Goal: Task Accomplishment & Management: Use online tool/utility

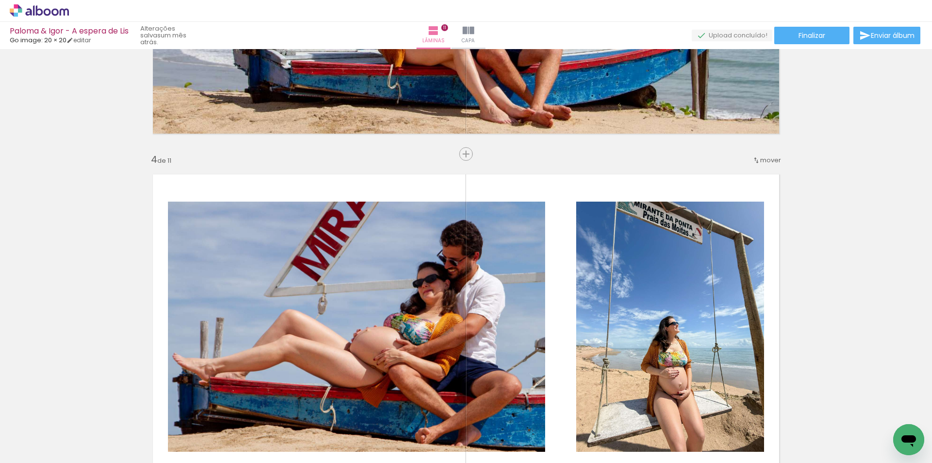
scroll to position [923, 0]
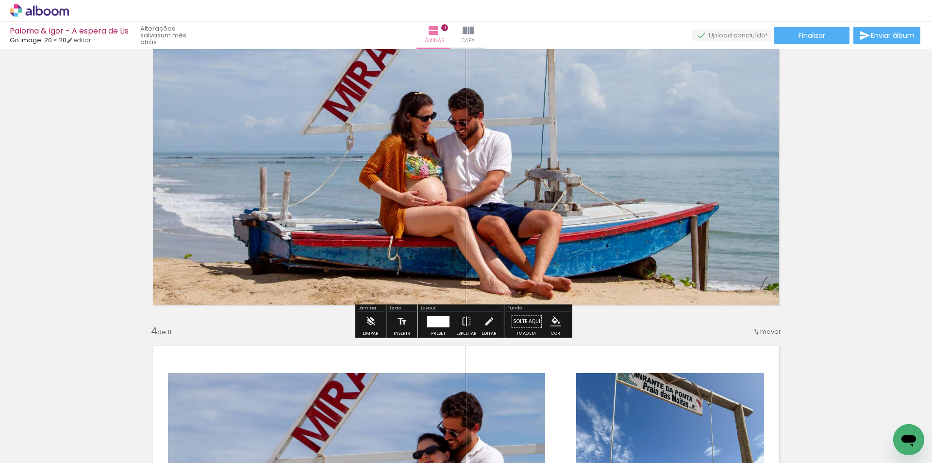
scroll to position [728, 0]
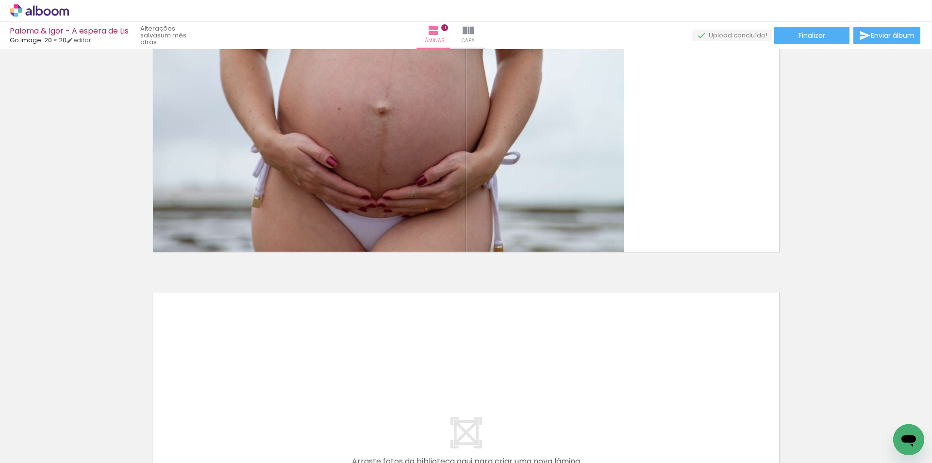
scroll to position [3591, 0]
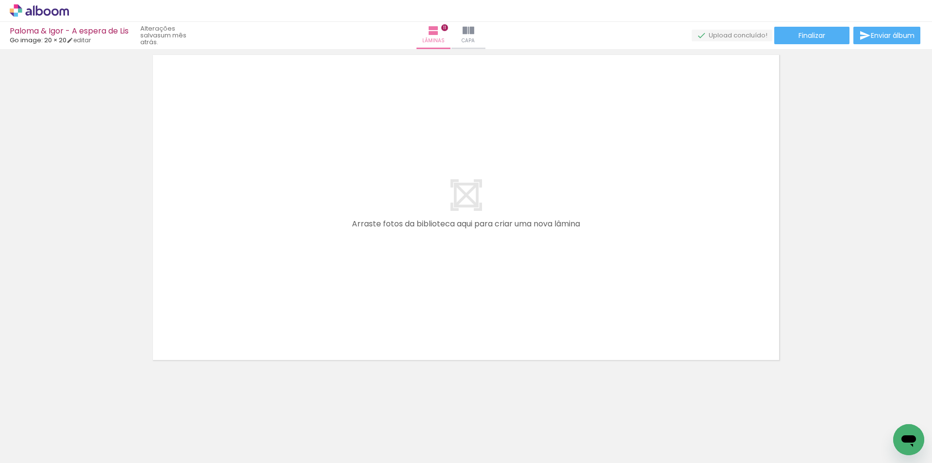
scroll to position [0, 4447]
click at [46, 432] on input "Todas as fotos" at bounding box center [27, 433] width 37 height 8
click at [0, 0] on slot "Não utilizadas" at bounding box center [0, 0] width 0 height 0
type input "Não utilizadas"
click at [915, 426] on div "Abrir janela de mensagens" at bounding box center [909, 439] width 29 height 29
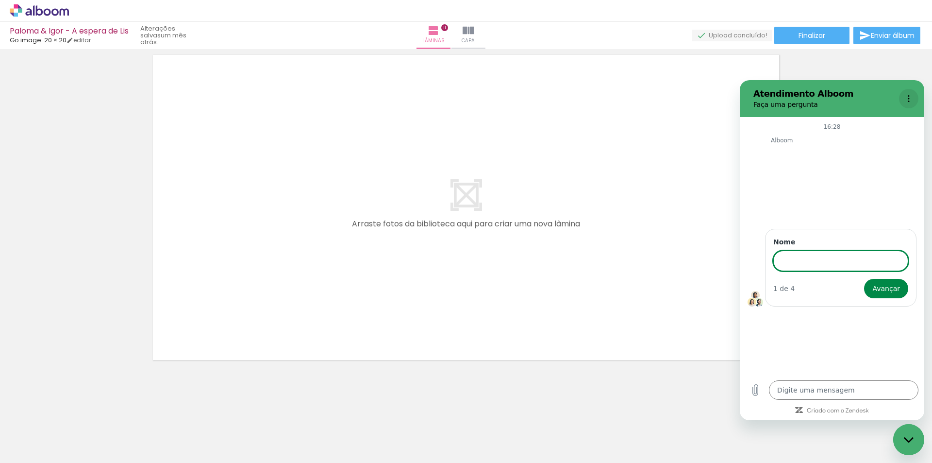
click at [911, 96] on icon "Menu de opções" at bounding box center [909, 99] width 8 height 8
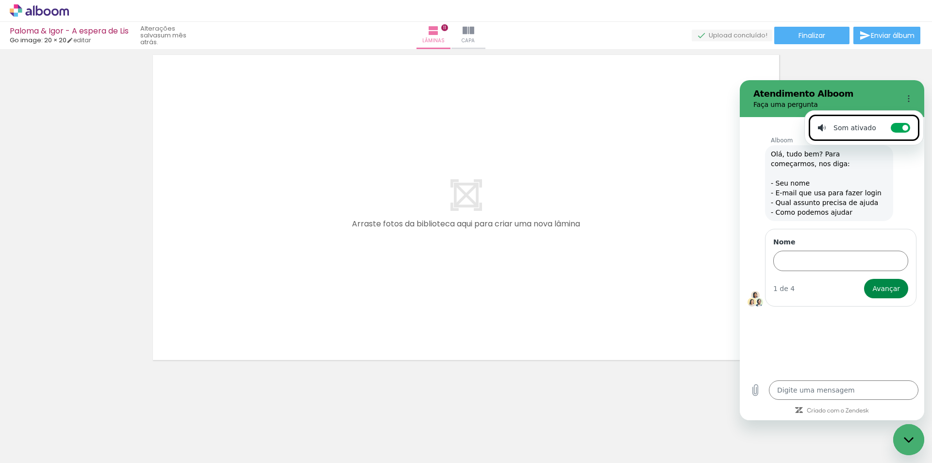
click at [912, 186] on div "Alboom diz: Olá, tudo bem? Para começarmos, nos diga: - Seu nome - E-mail que u…" at bounding box center [836, 182] width 177 height 77
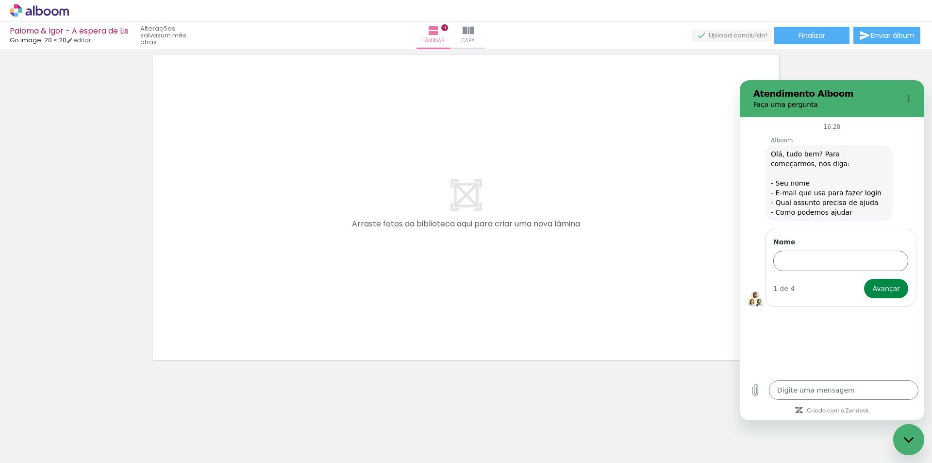
click at [906, 448] on div "Fechar janela de mensagens" at bounding box center [909, 439] width 29 height 29
type textarea "x"
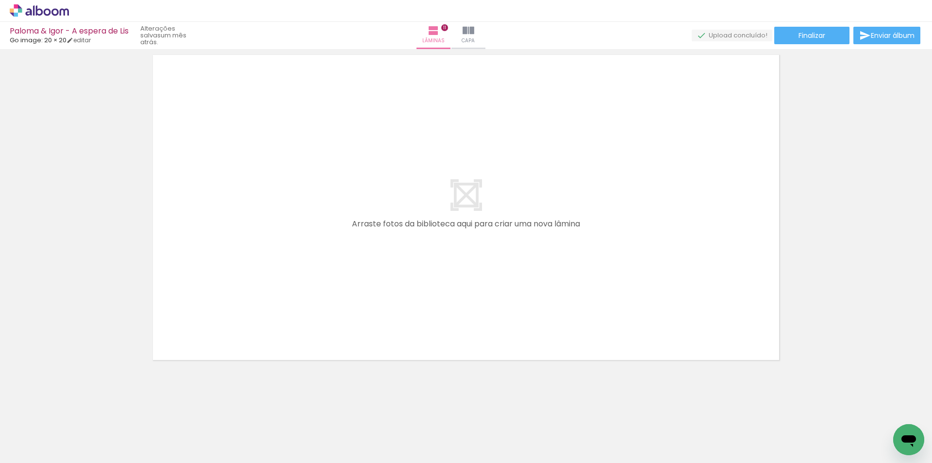
click at [916, 416] on div at bounding box center [913, 430] width 36 height 48
click at [106, 432] on div at bounding box center [97, 430] width 48 height 36
click at [81, 416] on paper-icon-button at bounding box center [76, 411] width 12 height 12
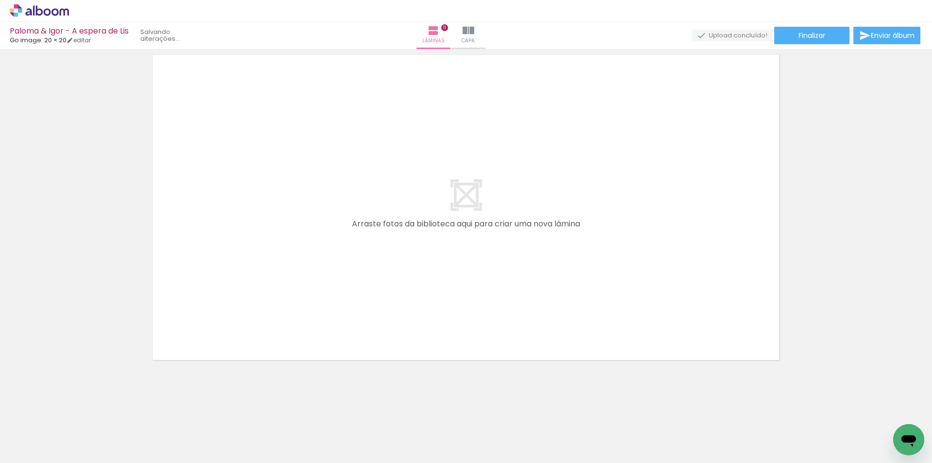
click at [81, 416] on paper-icon-button at bounding box center [76, 411] width 12 height 12
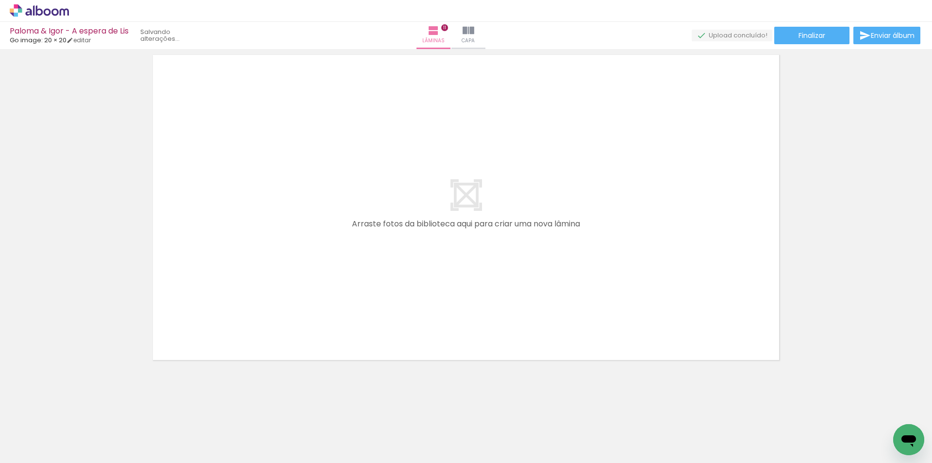
click at [81, 416] on paper-icon-button at bounding box center [76, 411] width 12 height 12
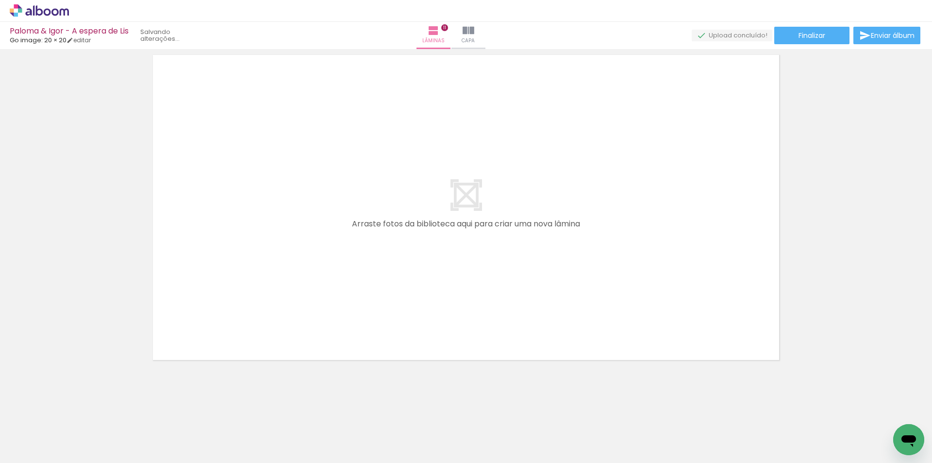
click at [81, 416] on paper-icon-button at bounding box center [76, 411] width 12 height 12
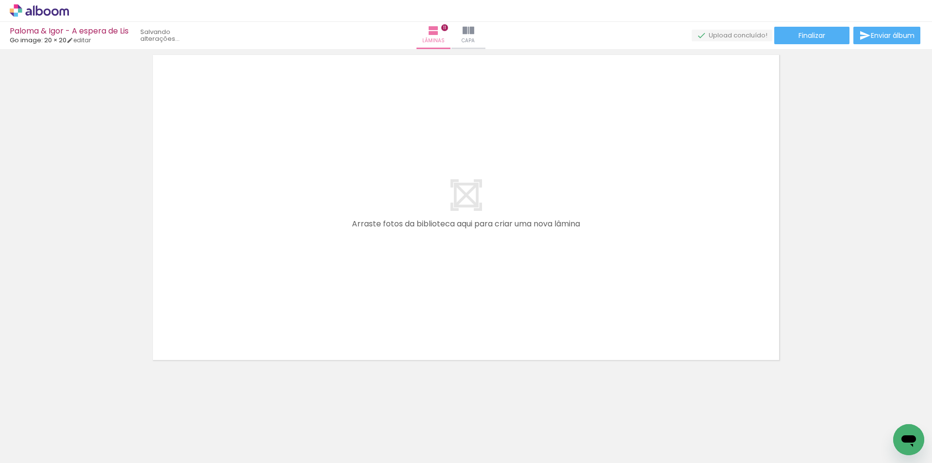
click at [81, 416] on paper-icon-button at bounding box center [76, 411] width 12 height 12
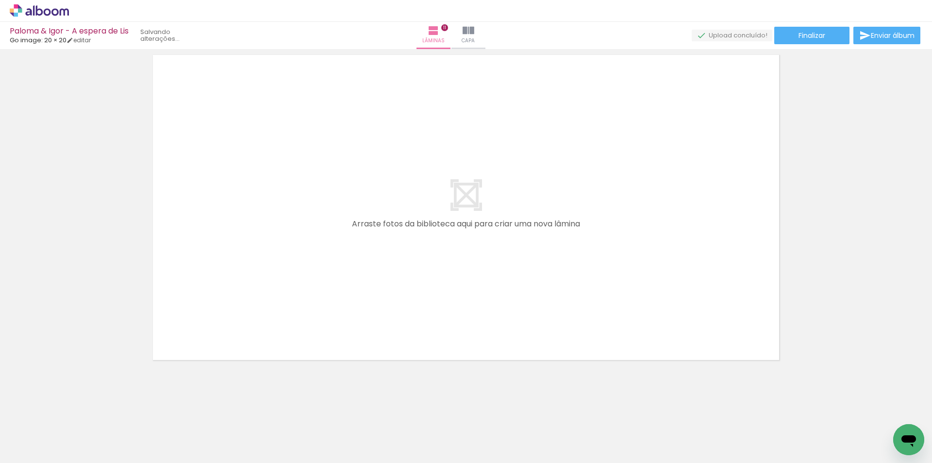
click at [81, 416] on paper-icon-button at bounding box center [76, 411] width 12 height 12
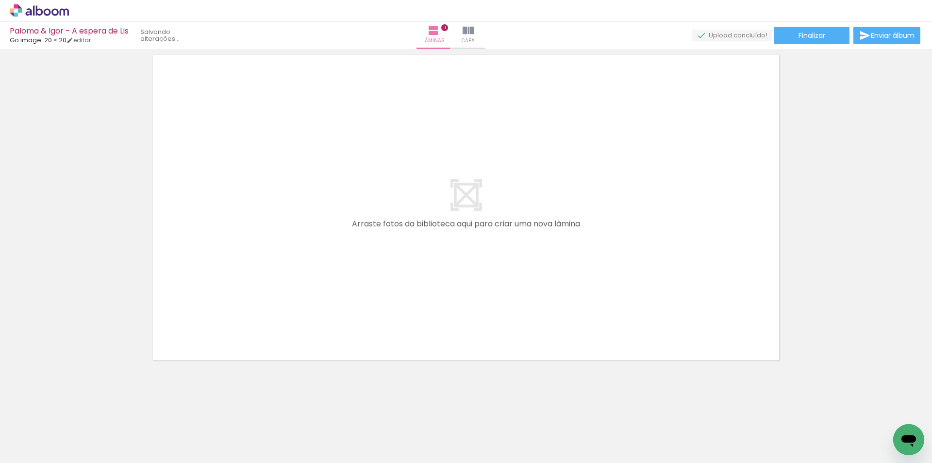
click at [81, 416] on paper-icon-button at bounding box center [76, 411] width 12 height 12
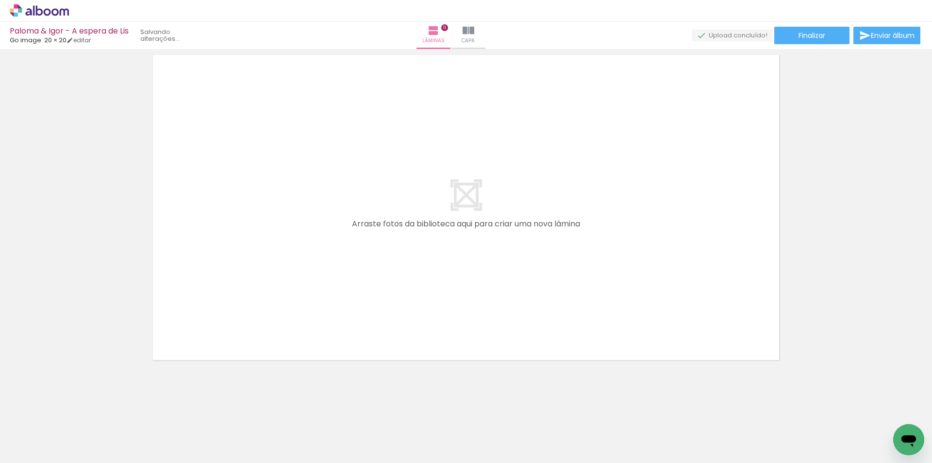
click at [81, 416] on paper-icon-button at bounding box center [76, 411] width 12 height 12
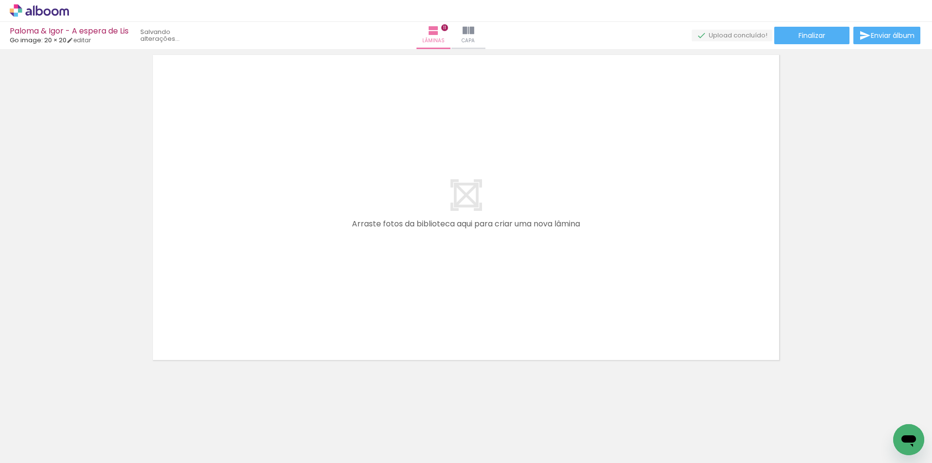
click at [81, 416] on paper-icon-button at bounding box center [76, 411] width 12 height 12
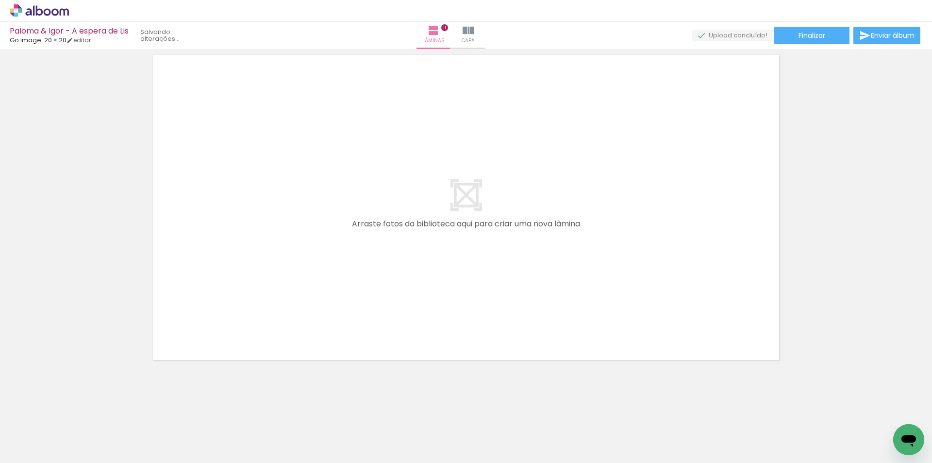
click at [81, 416] on paper-icon-button at bounding box center [76, 411] width 12 height 12
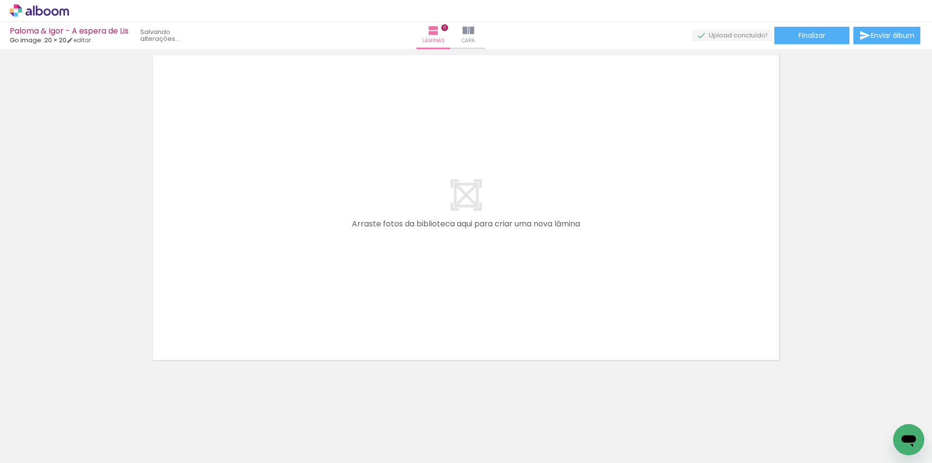
click at [81, 416] on paper-icon-button at bounding box center [76, 411] width 12 height 12
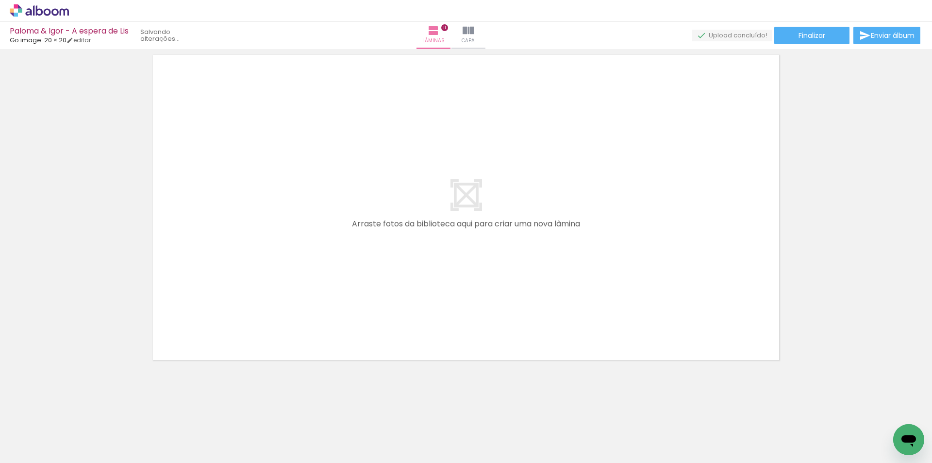
click at [81, 416] on paper-icon-button at bounding box center [76, 411] width 12 height 12
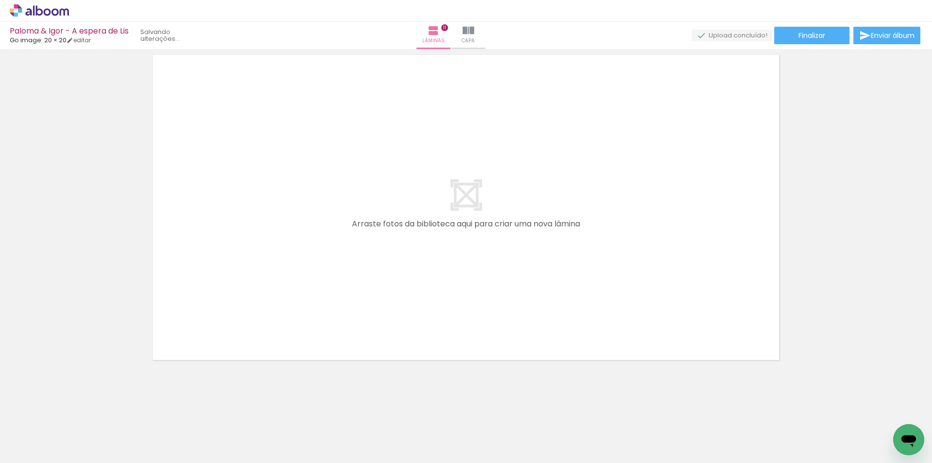
click at [81, 416] on paper-icon-button at bounding box center [76, 411] width 12 height 12
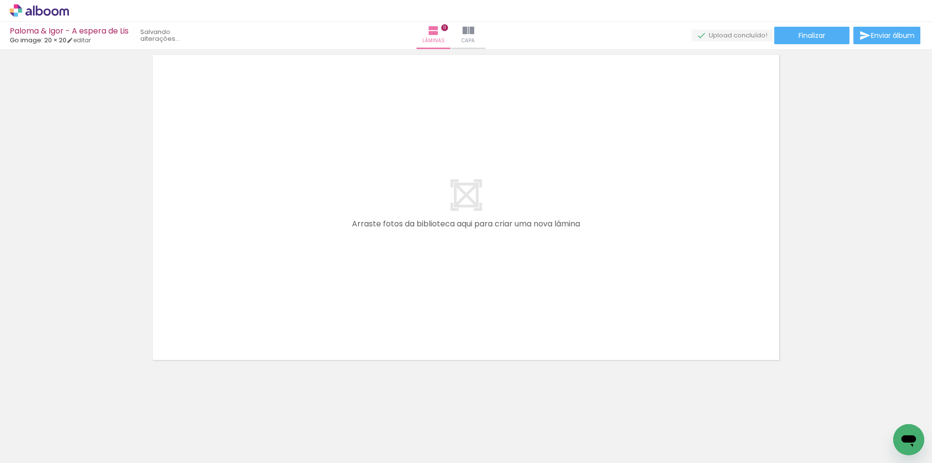
click at [81, 416] on paper-icon-button at bounding box center [76, 411] width 12 height 12
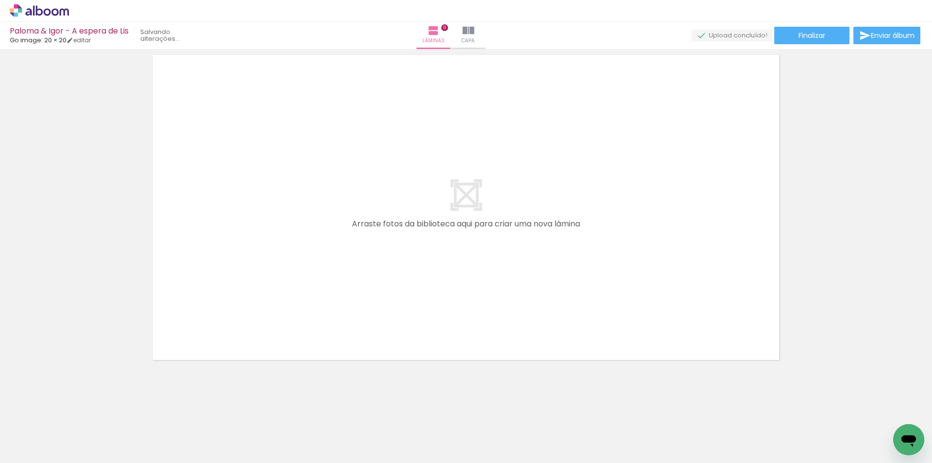
click at [81, 416] on paper-icon-button at bounding box center [76, 411] width 12 height 12
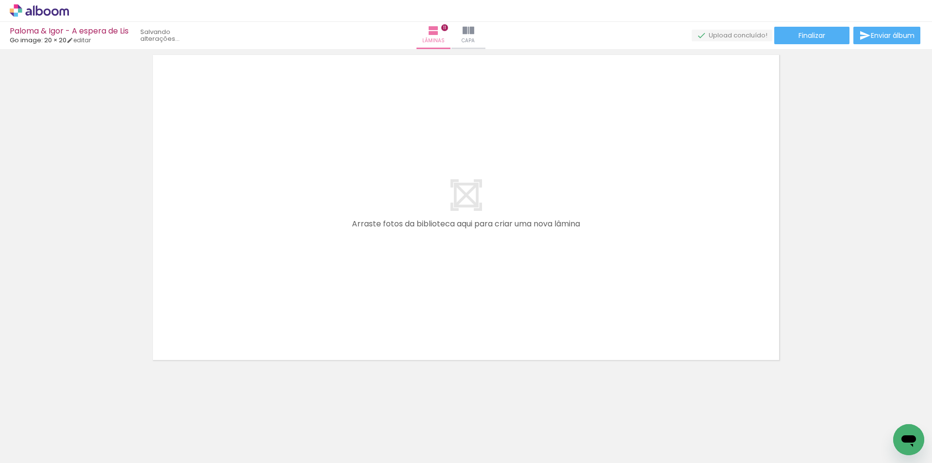
click at [81, 416] on paper-icon-button at bounding box center [76, 411] width 12 height 12
click at [80, 416] on iron-horizontal-list at bounding box center [69, 432] width 19 height 61
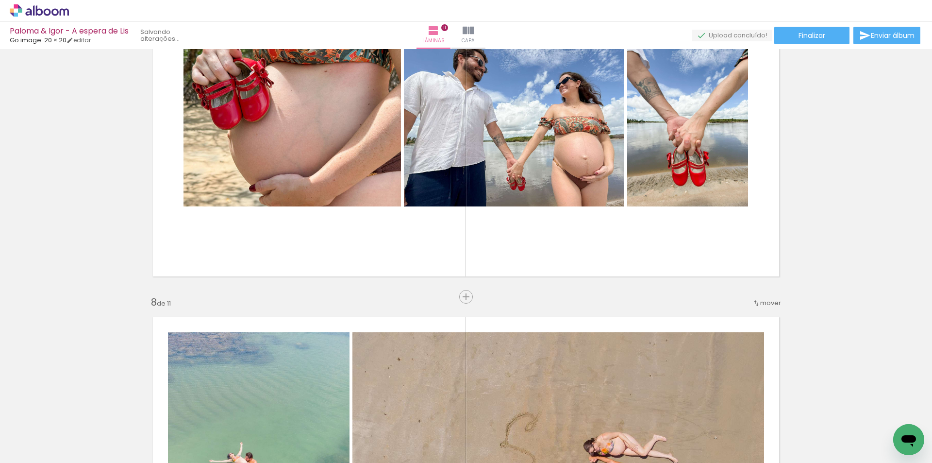
scroll to position [2037, 0]
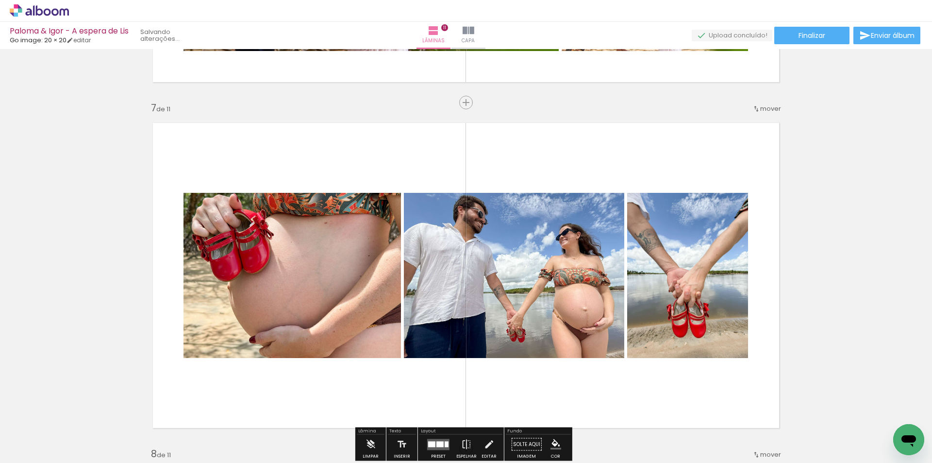
click at [20, 453] on iron-icon at bounding box center [14, 458] width 12 height 12
click at [0, 0] on input "file" at bounding box center [0, 0] width 0 height 0
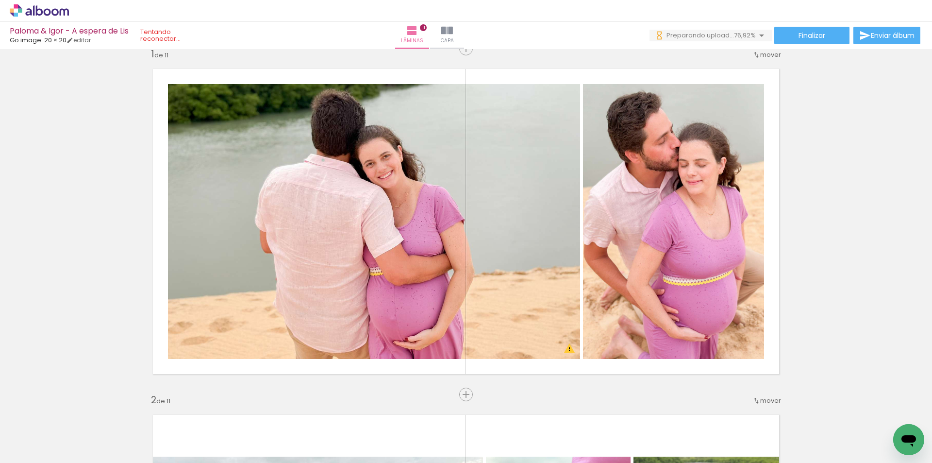
scroll to position [0, 0]
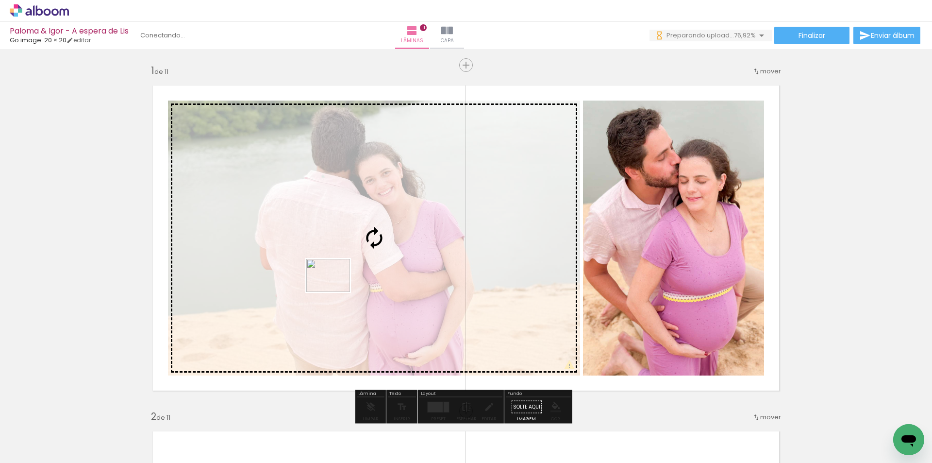
drag, startPoint x: 321, startPoint y: 434, endPoint x: 336, endPoint y: 288, distance: 146.4
click at [336, 288] on quentale-workspace at bounding box center [466, 231] width 932 height 463
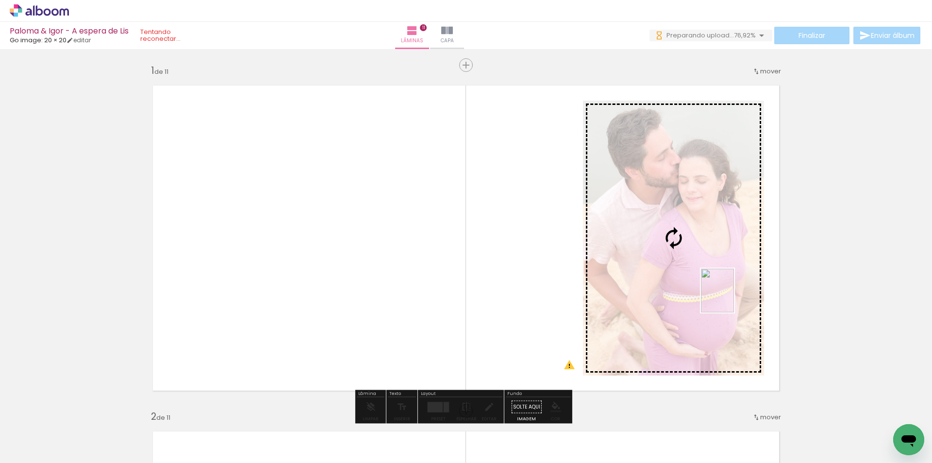
drag, startPoint x: 433, startPoint y: 452, endPoint x: 730, endPoint y: 298, distance: 334.7
click at [730, 298] on quentale-workspace at bounding box center [466, 231] width 932 height 463
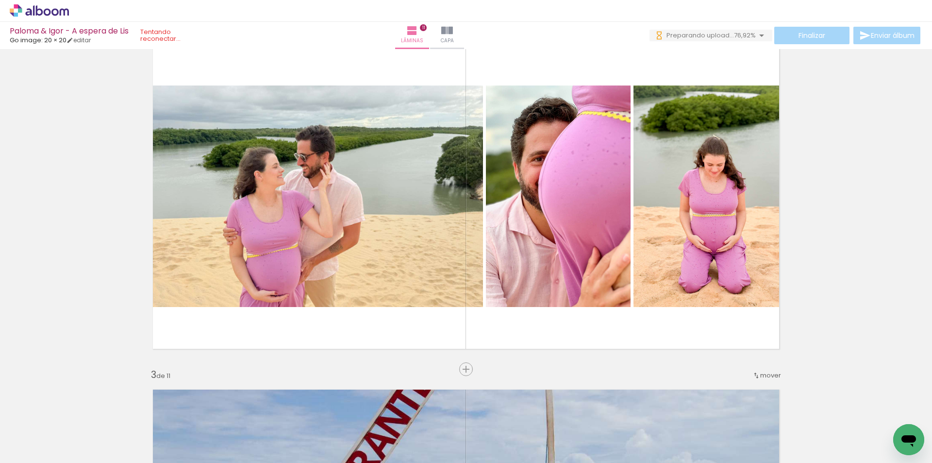
scroll to position [389, 0]
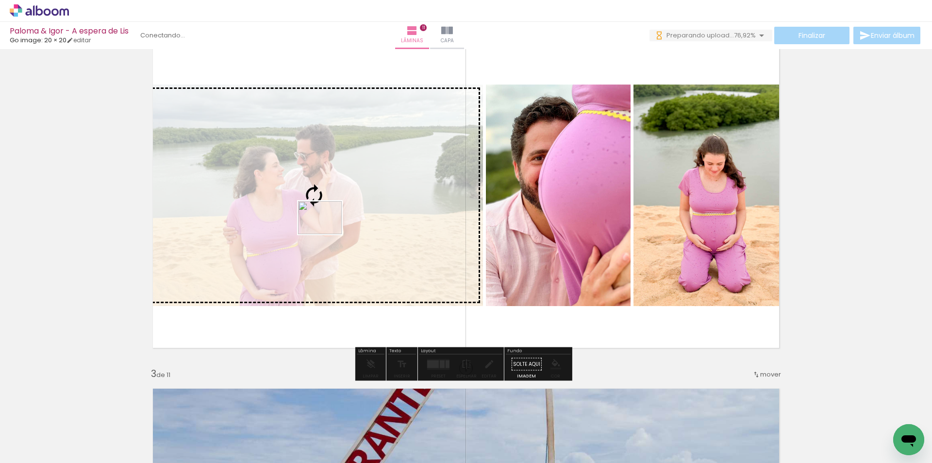
drag, startPoint x: 367, startPoint y: 441, endPoint x: 327, endPoint y: 230, distance: 214.4
click at [327, 230] on quentale-workspace at bounding box center [466, 231] width 932 height 463
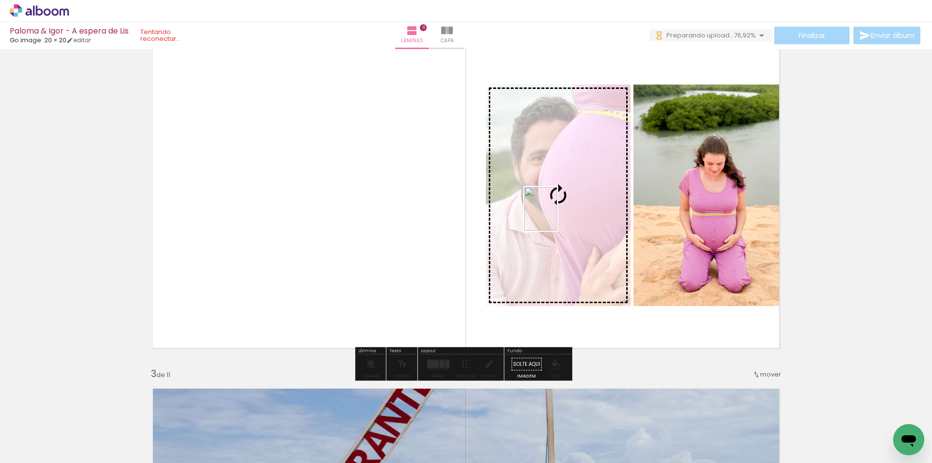
drag, startPoint x: 367, startPoint y: 443, endPoint x: 554, endPoint y: 216, distance: 294.0
click at [554, 216] on quentale-workspace at bounding box center [466, 231] width 932 height 463
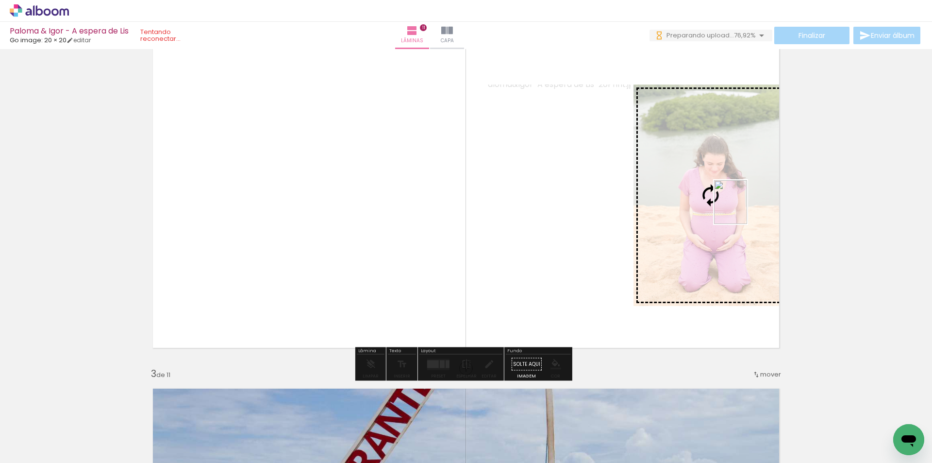
drag, startPoint x: 428, startPoint y: 442, endPoint x: 744, endPoint y: 209, distance: 392.0
click at [744, 209] on quentale-workspace at bounding box center [466, 231] width 932 height 463
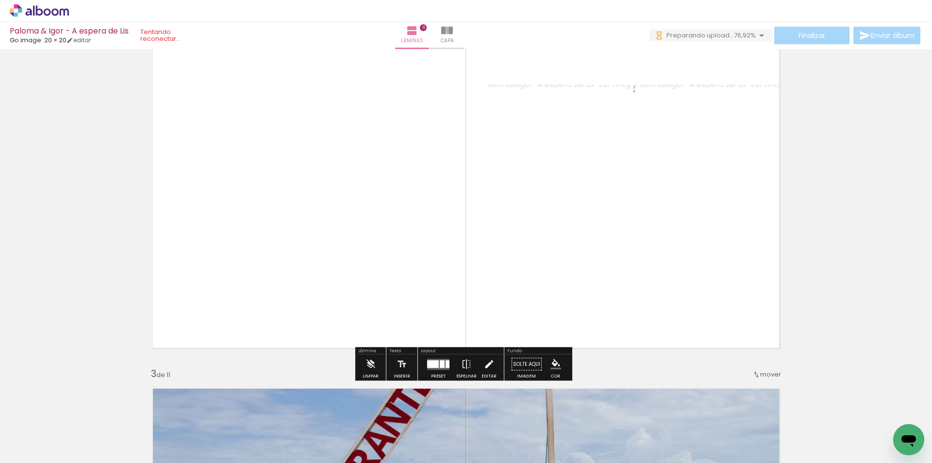
click at [486, 361] on iron-icon at bounding box center [489, 364] width 11 height 19
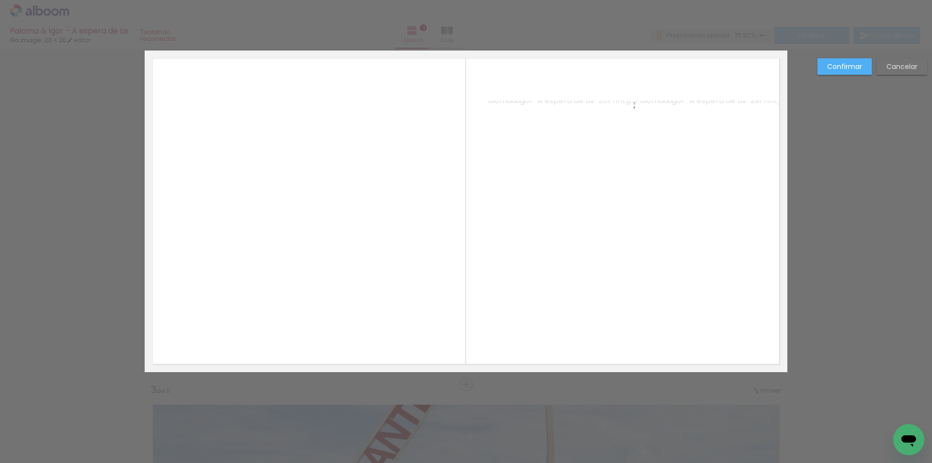
scroll to position [358, 0]
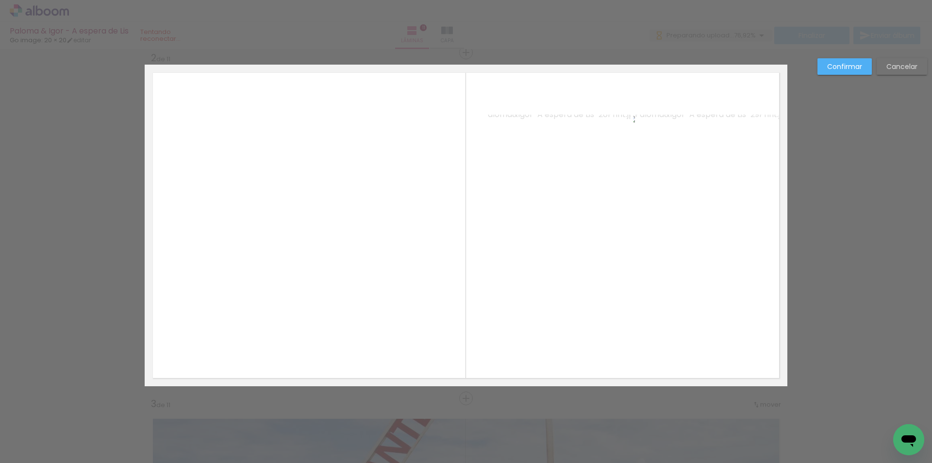
click at [719, 232] on quentale-photo at bounding box center [711, 225] width 154 height 221
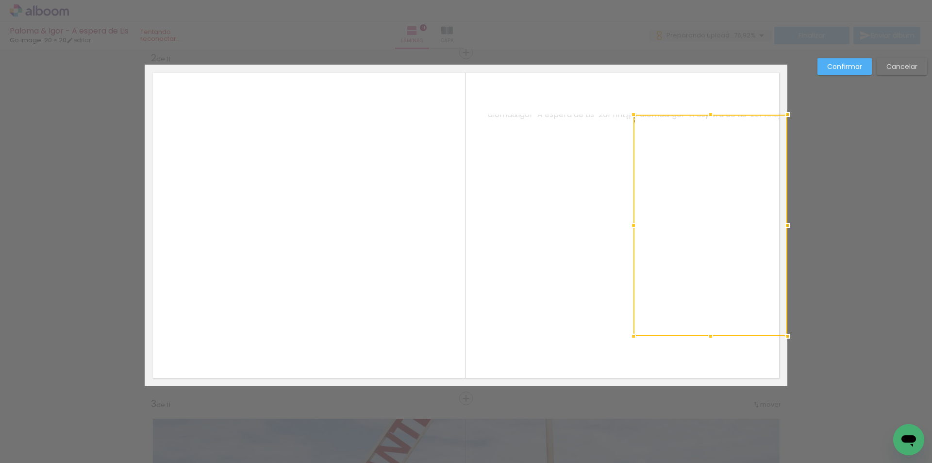
click at [719, 232] on div at bounding box center [711, 225] width 154 height 221
click at [831, 61] on paper-button "Confirmar" at bounding box center [845, 66] width 54 height 17
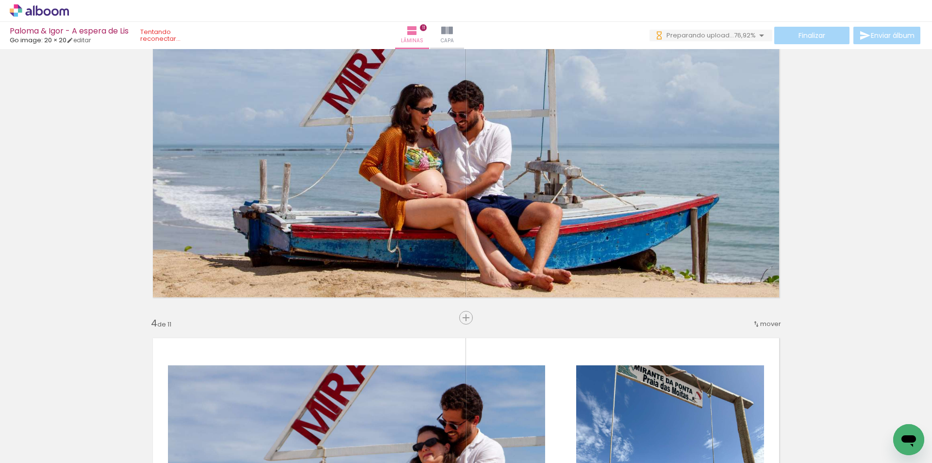
scroll to position [795, 0]
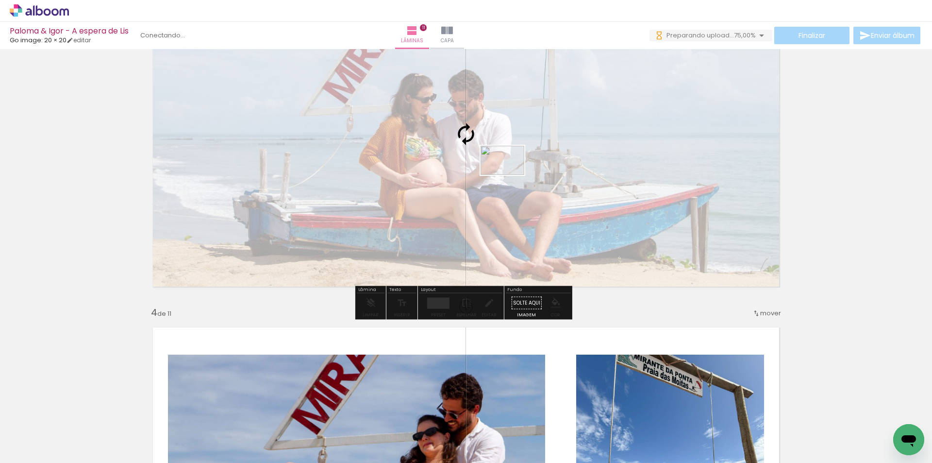
drag, startPoint x: 537, startPoint y: 439, endPoint x: 510, endPoint y: 175, distance: 265.5
click at [510, 175] on quentale-workspace at bounding box center [466, 231] width 932 height 463
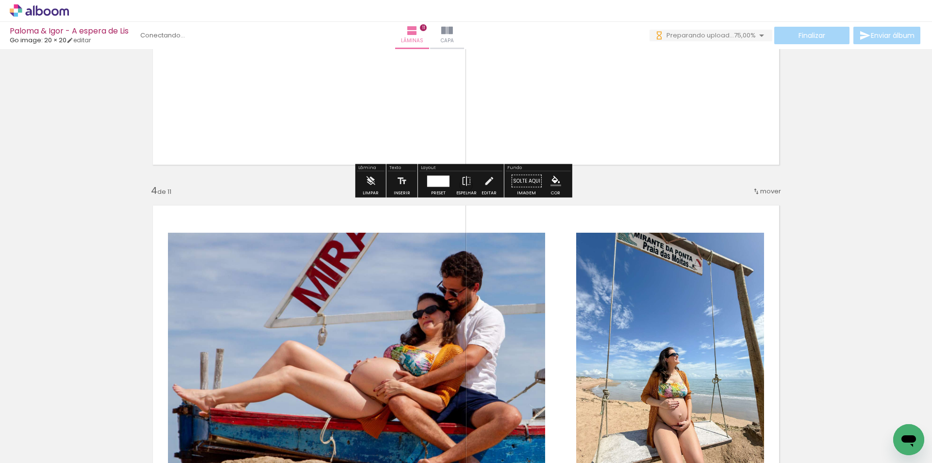
scroll to position [1038, 0]
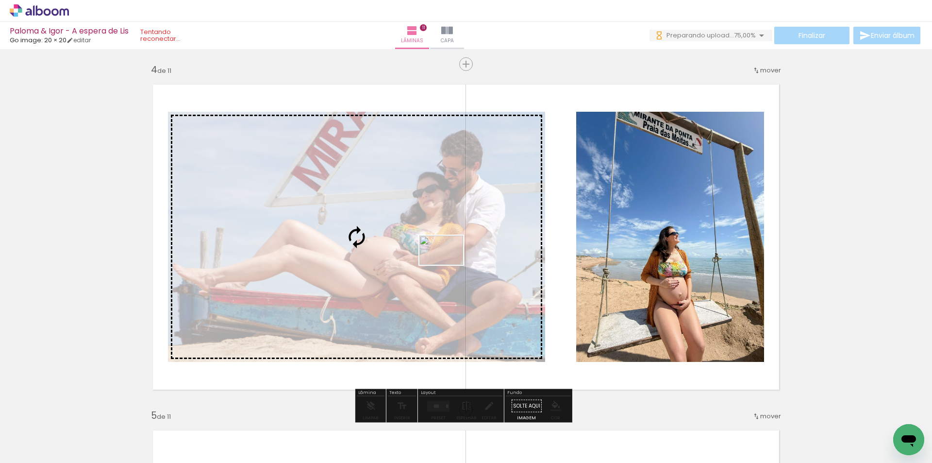
drag, startPoint x: 592, startPoint y: 436, endPoint x: 449, endPoint y: 265, distance: 223.1
click at [449, 265] on quentale-workspace at bounding box center [466, 231] width 932 height 463
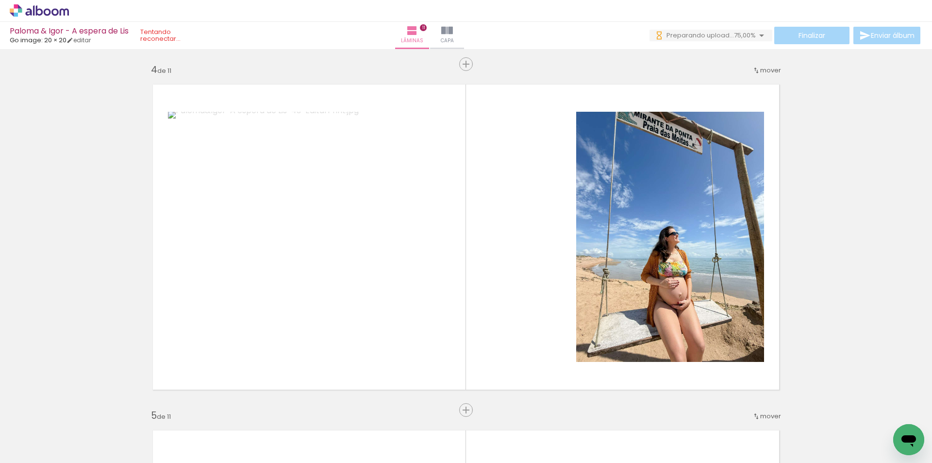
scroll to position [0, 156]
click at [80, 439] on iron-horizontal-list at bounding box center [69, 432] width 19 height 61
click at [80, 428] on iron-horizontal-list at bounding box center [69, 432] width 19 height 61
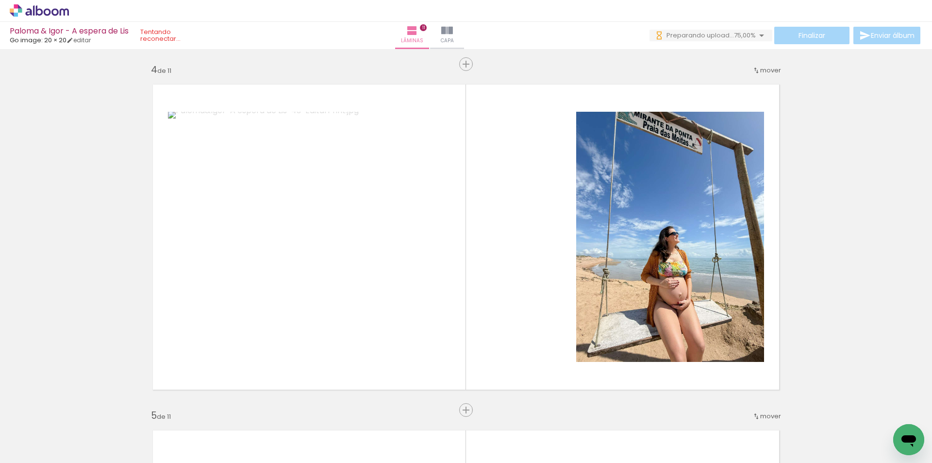
click at [26, 457] on span "Adicionar Fotos" at bounding box center [34, 457] width 29 height 11
click at [0, 0] on input "file" at bounding box center [0, 0] width 0 height 0
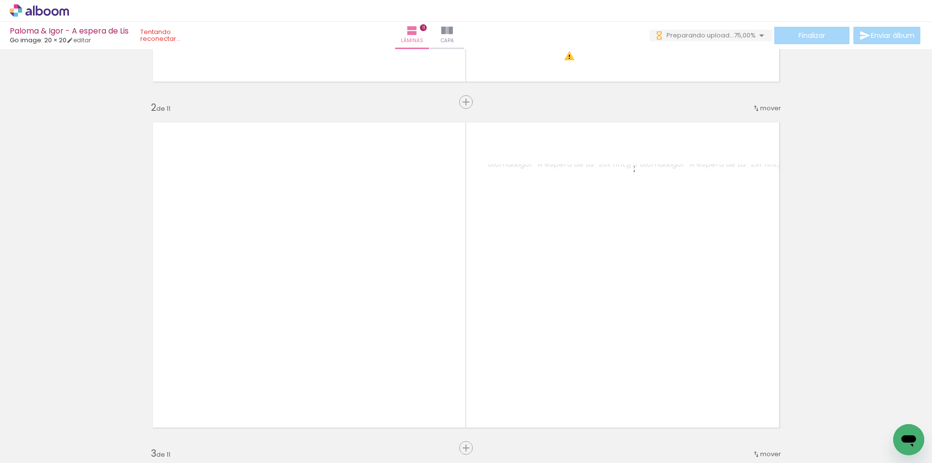
scroll to position [358, 0]
